Goal: Find specific fact: Find specific fact

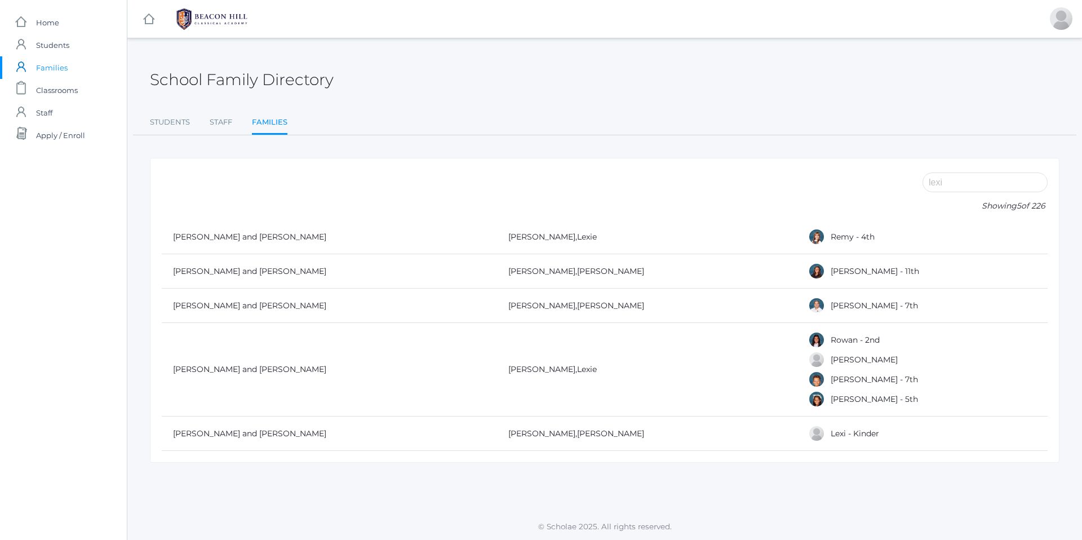
click at [53, 65] on span "Families" at bounding box center [52, 67] width 32 height 23
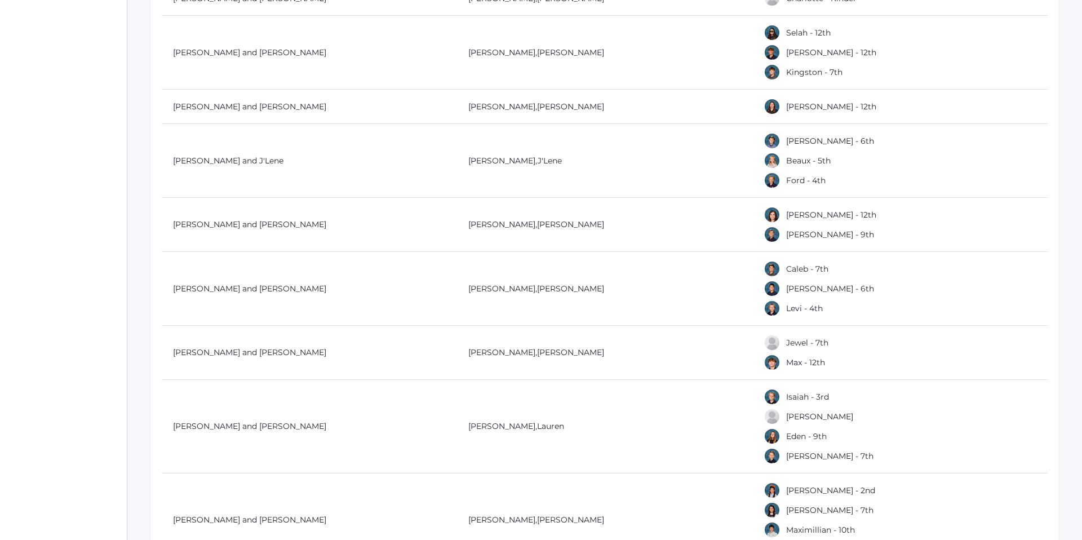
scroll to position [800, 0]
click at [801, 266] on link "Caleb - 7th" at bounding box center [807, 266] width 42 height 10
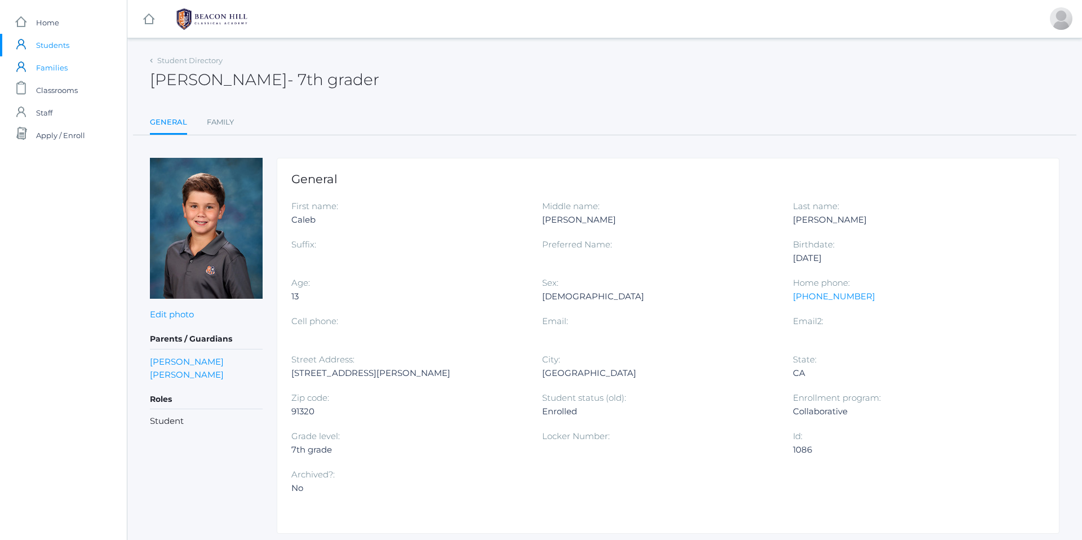
click at [44, 70] on span "Families" at bounding box center [52, 67] width 32 height 23
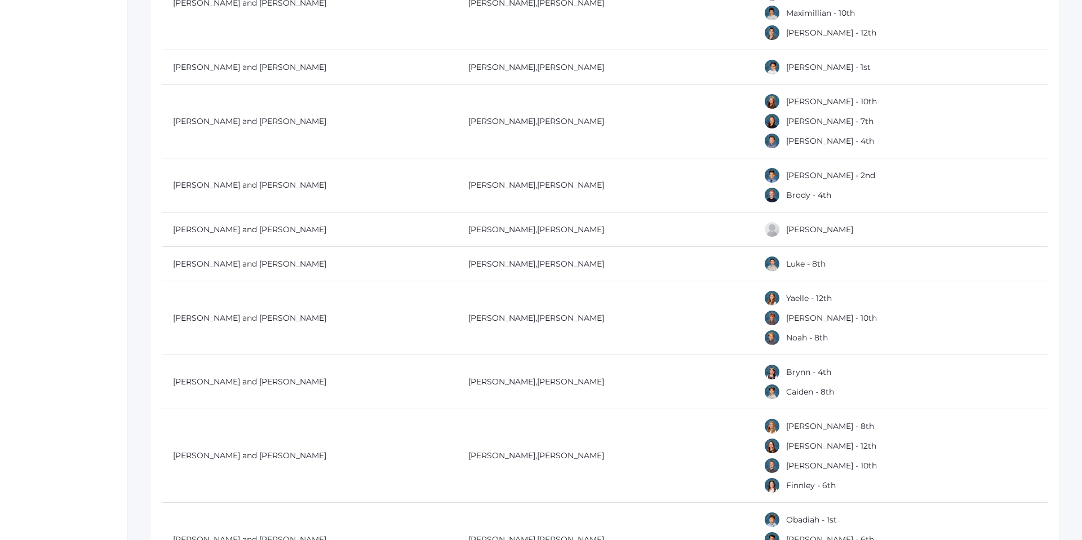
scroll to position [1319, 0]
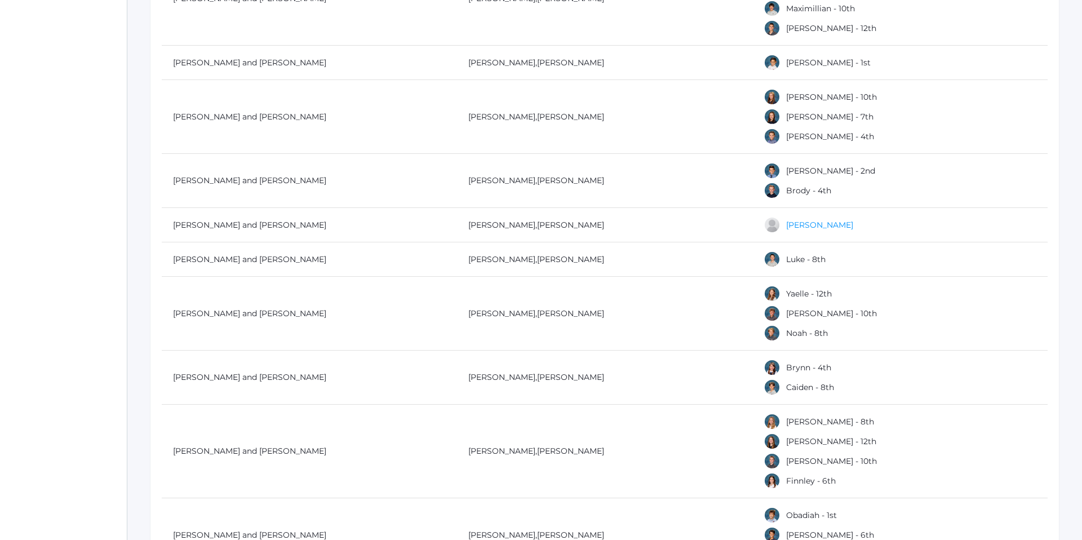
click at [813, 226] on link "[PERSON_NAME]" at bounding box center [819, 225] width 67 height 10
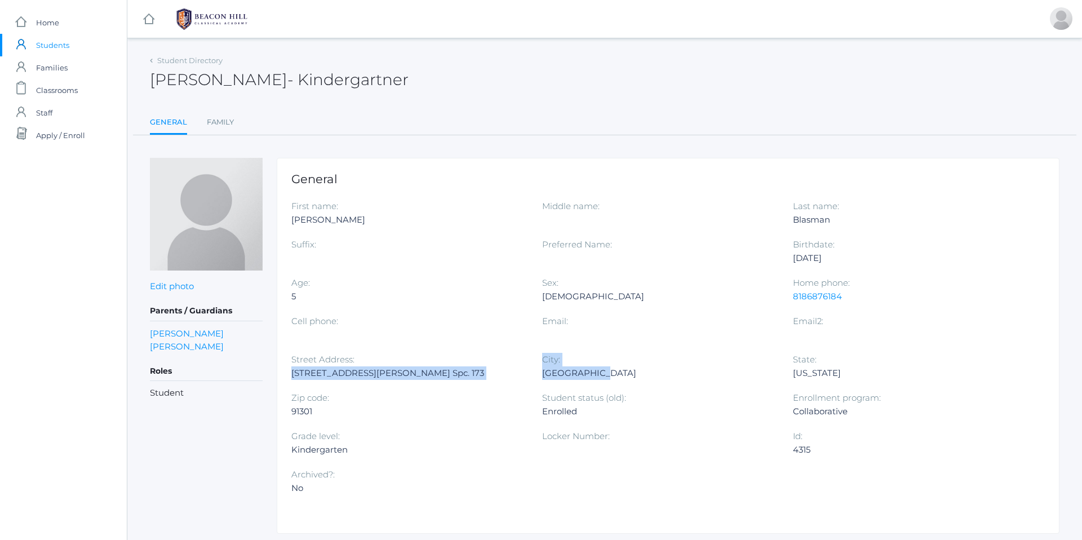
drag, startPoint x: 287, startPoint y: 374, endPoint x: 605, endPoint y: 386, distance: 318.7
click at [605, 386] on div "General First name: Lee Middle name: Last name: Blasman Suffix: Preferred Name:…" at bounding box center [668, 346] width 783 height 376
copy div "30473 Mulholland Hwy. Spc. 173 City: Agoura Hills"
